Goal: Task Accomplishment & Management: Manage account settings

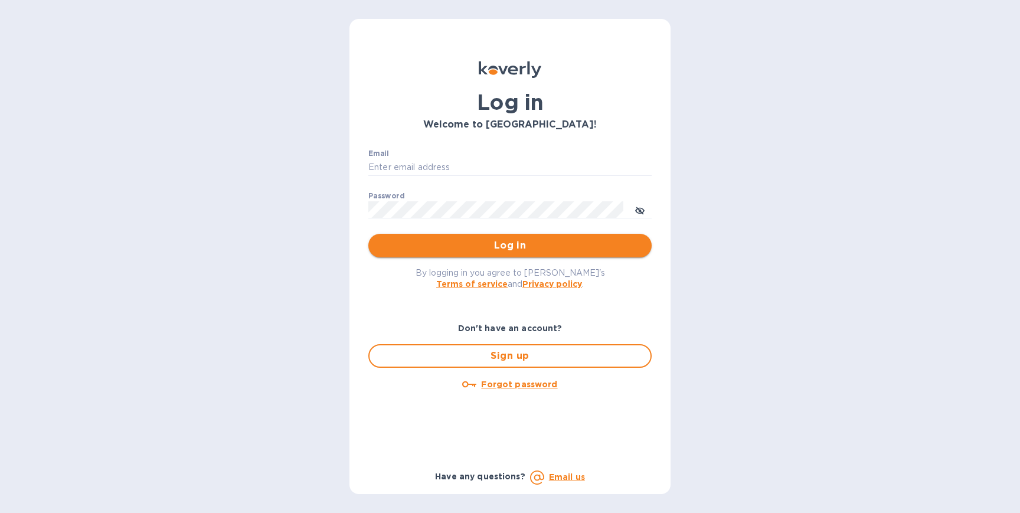
type input "[PERSON_NAME][EMAIL_ADDRESS][DOMAIN_NAME]"
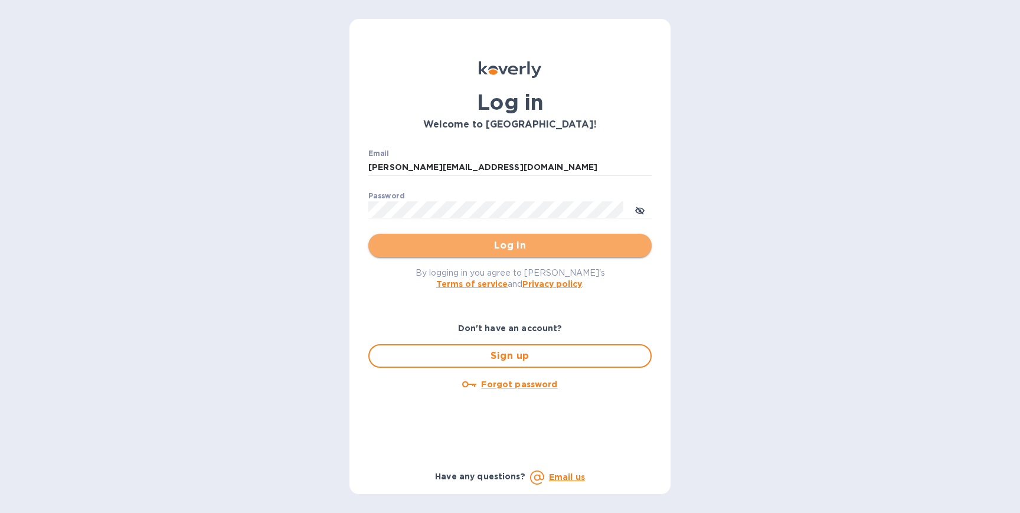
click at [466, 247] on span "Log in" at bounding box center [510, 246] width 265 height 14
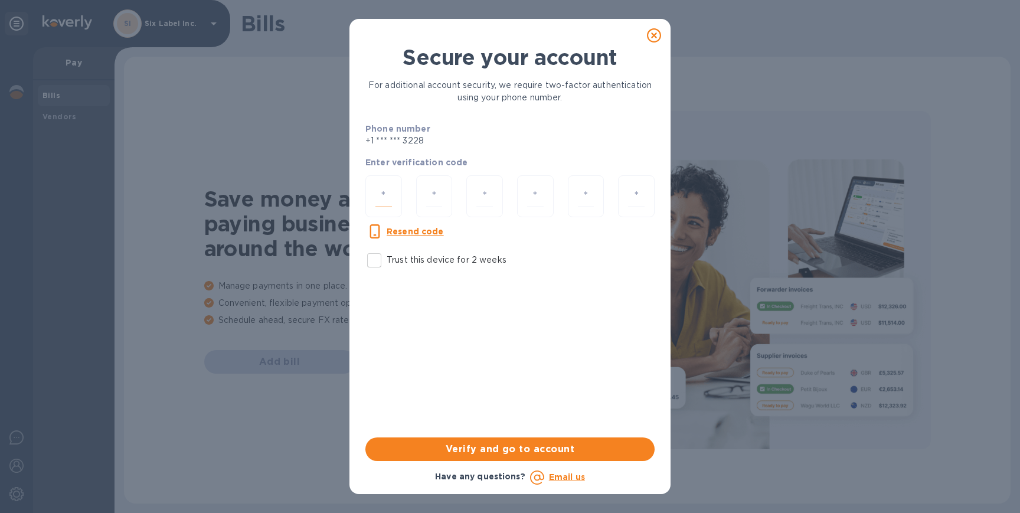
click at [385, 195] on input "number" at bounding box center [384, 196] width 17 height 22
type input "3"
type input "4"
type input "8"
type input "7"
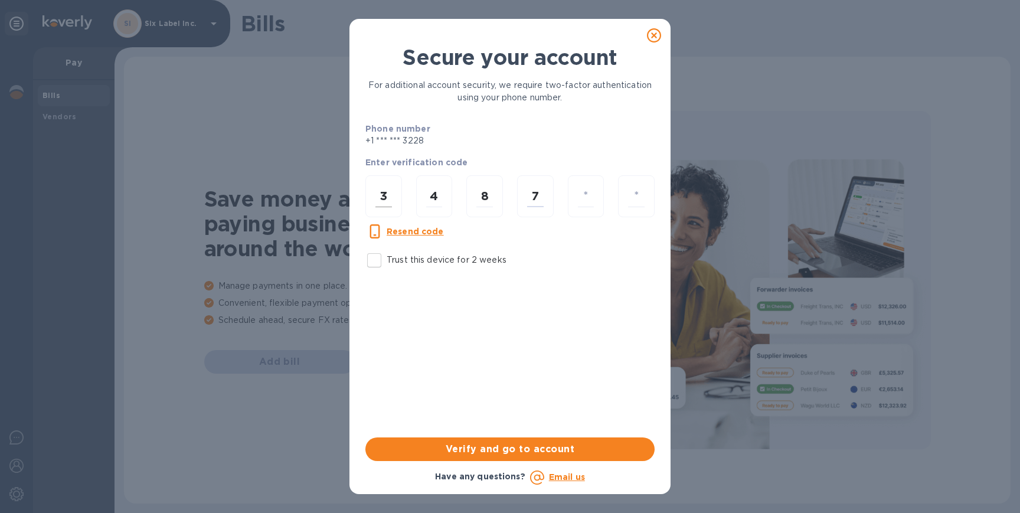
type input "6"
type input "4"
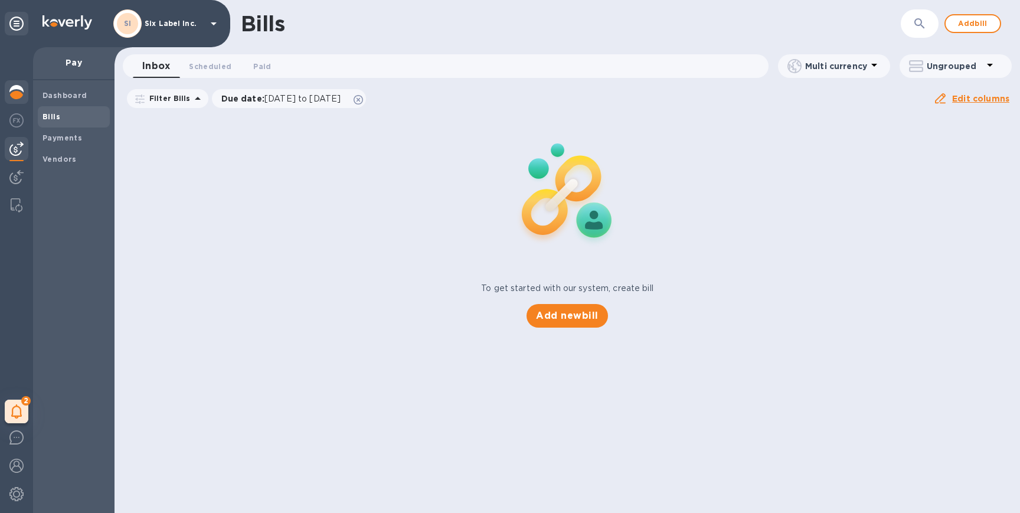
click at [12, 93] on img at bounding box center [16, 92] width 14 height 14
